Goal: Information Seeking & Learning: Find specific fact

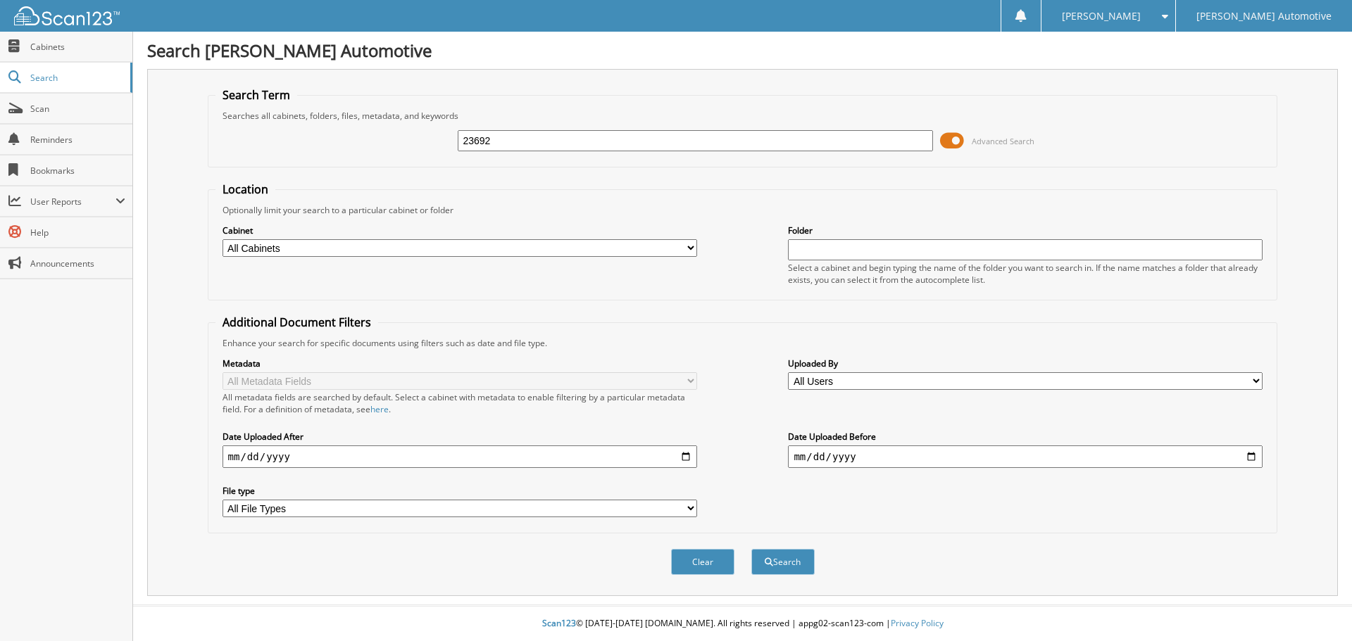
type input "23692"
click at [751, 549] on button "Search" at bounding box center [782, 562] width 63 height 26
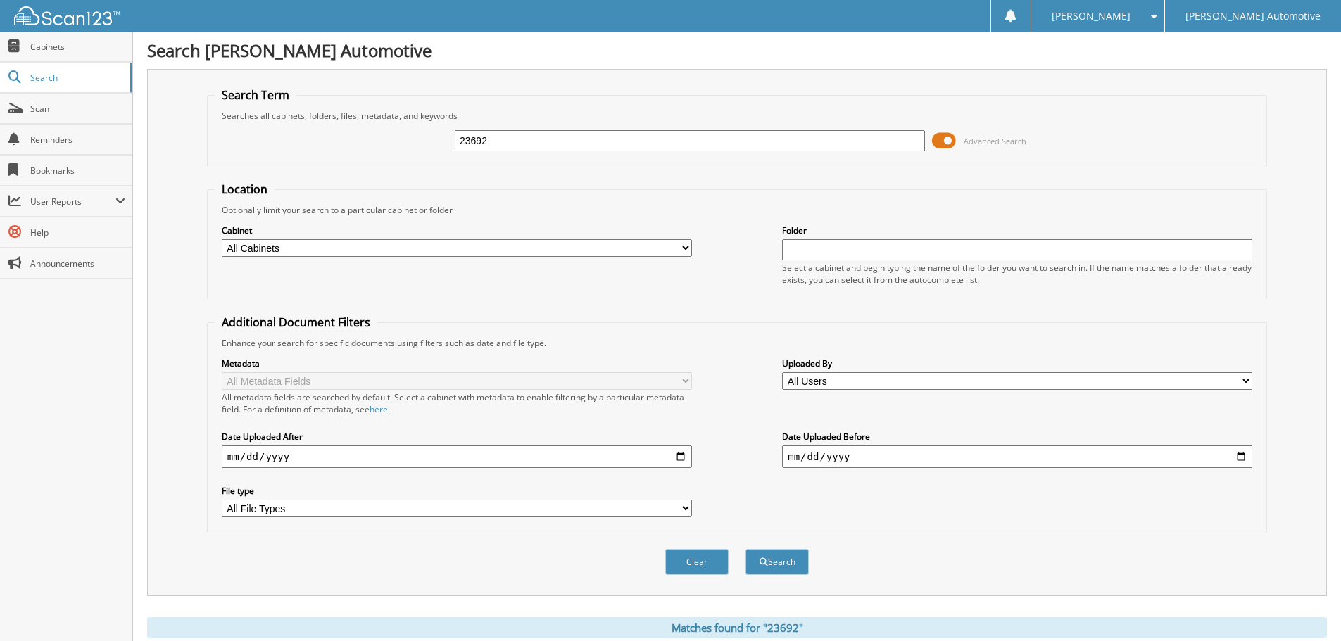
scroll to position [422, 0]
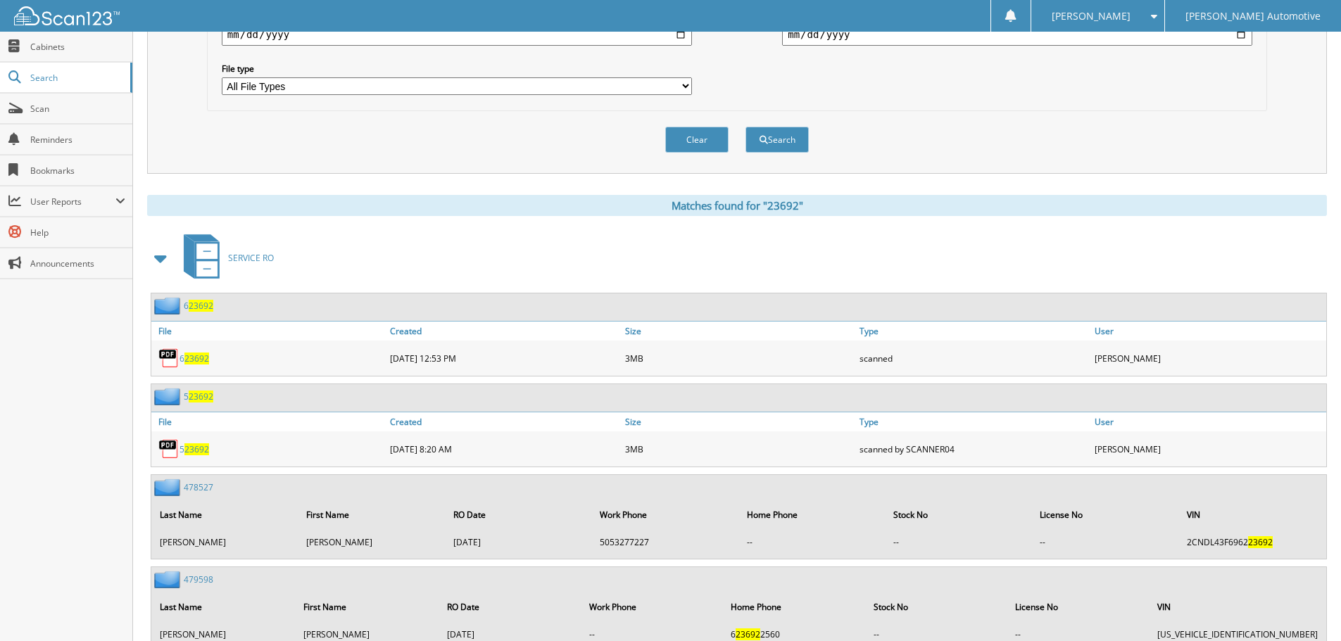
click at [157, 256] on span at bounding box center [161, 258] width 20 height 25
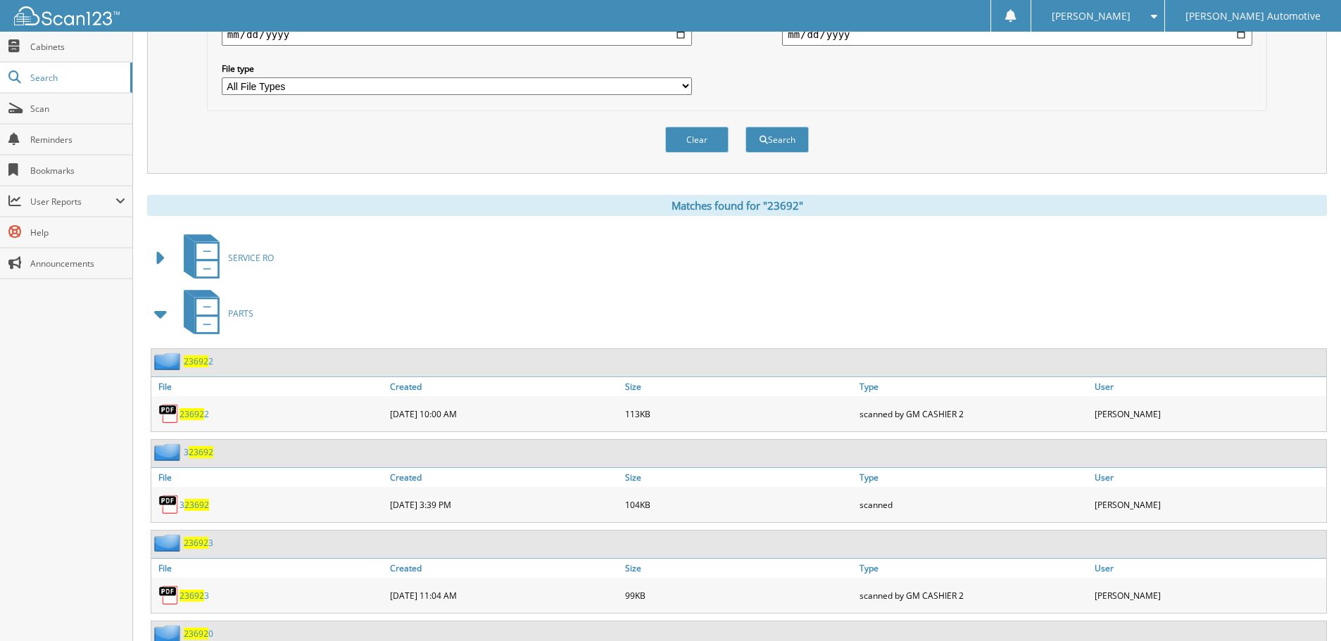
click at [165, 315] on span at bounding box center [161, 313] width 20 height 25
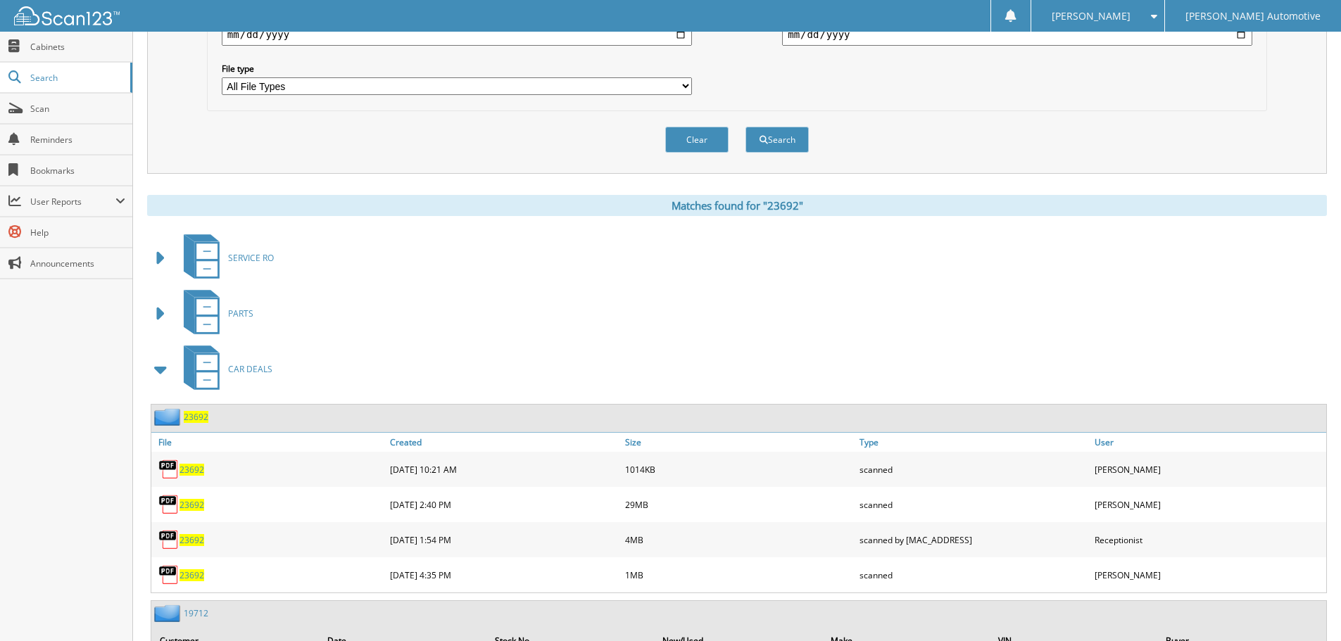
click at [196, 415] on span "23692" at bounding box center [196, 417] width 25 height 12
